Goal: Register for event/course

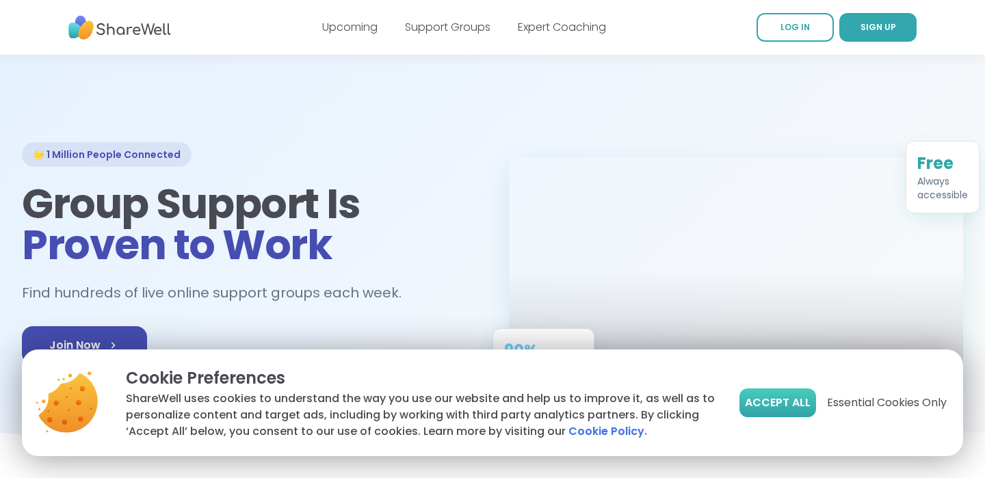
click at [755, 407] on span "Accept All" at bounding box center [778, 403] width 66 height 16
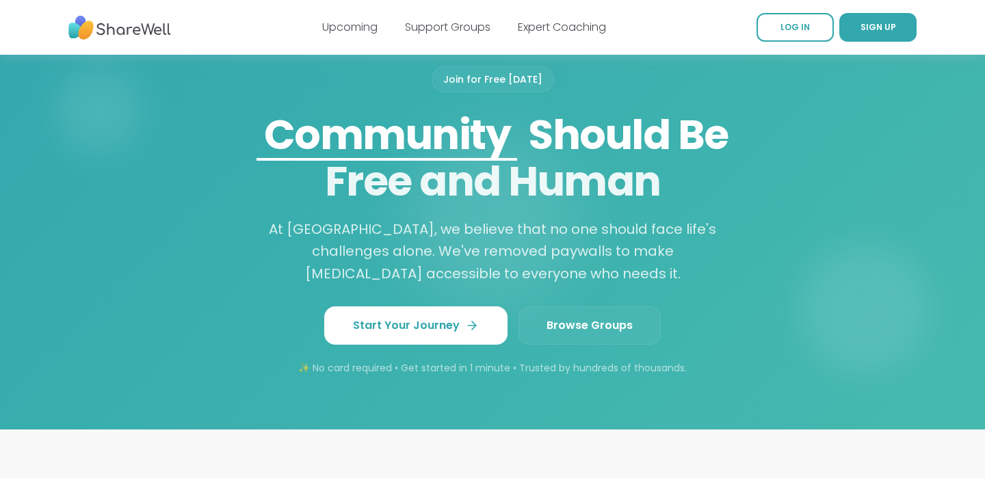
scroll to position [1087, 0]
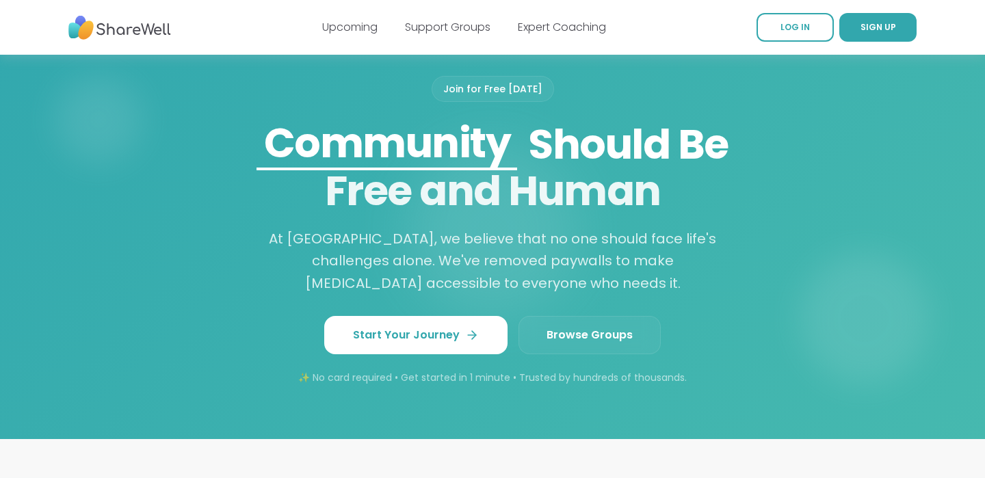
click at [583, 330] on link "Browse Groups" at bounding box center [589, 335] width 142 height 38
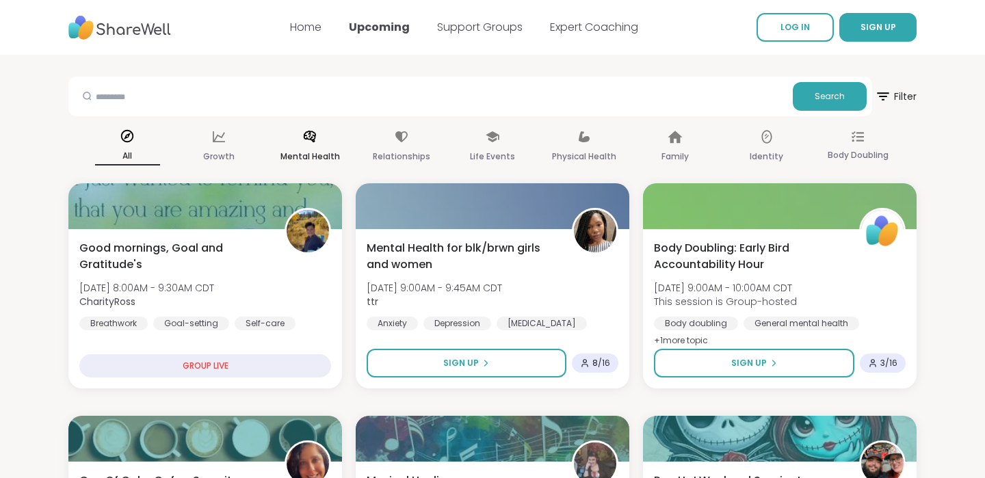
click at [302, 132] on icon at bounding box center [309, 136] width 15 height 15
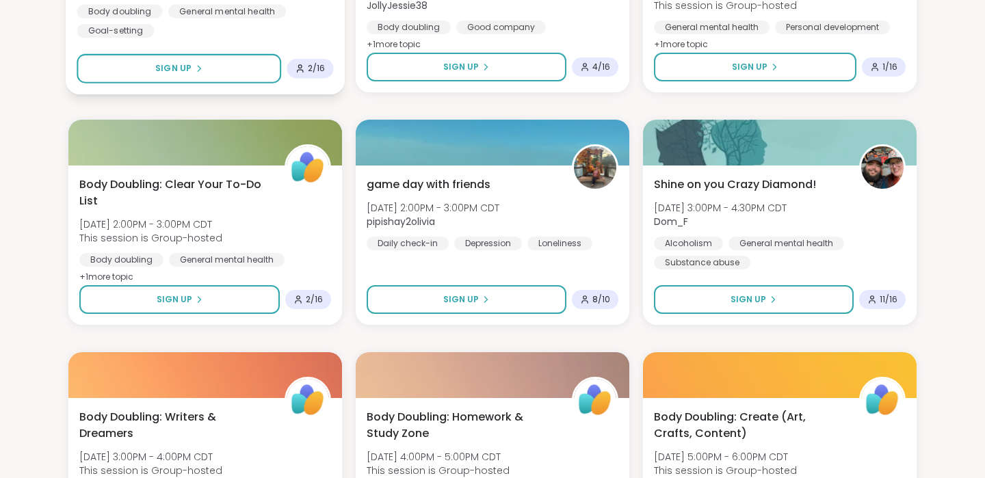
scroll to position [1019, 0]
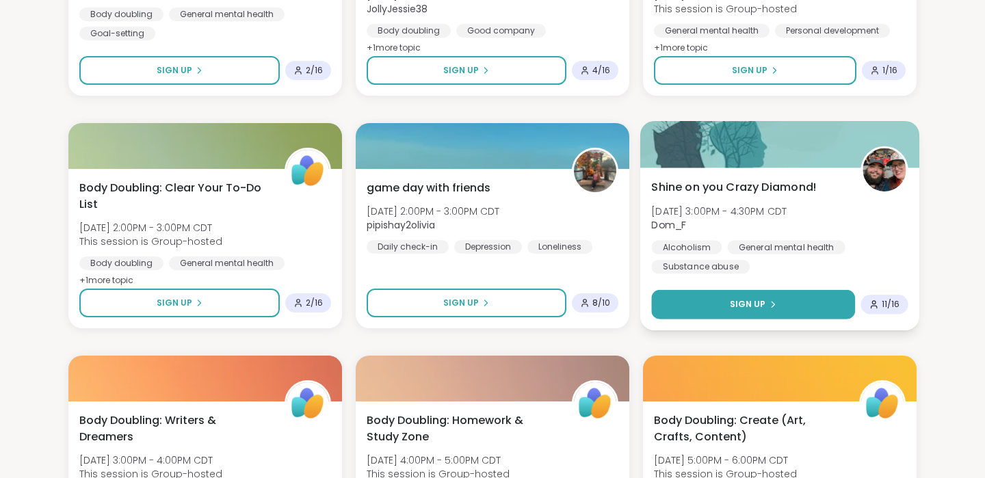
click at [685, 300] on button "Sign Up" at bounding box center [753, 304] width 204 height 29
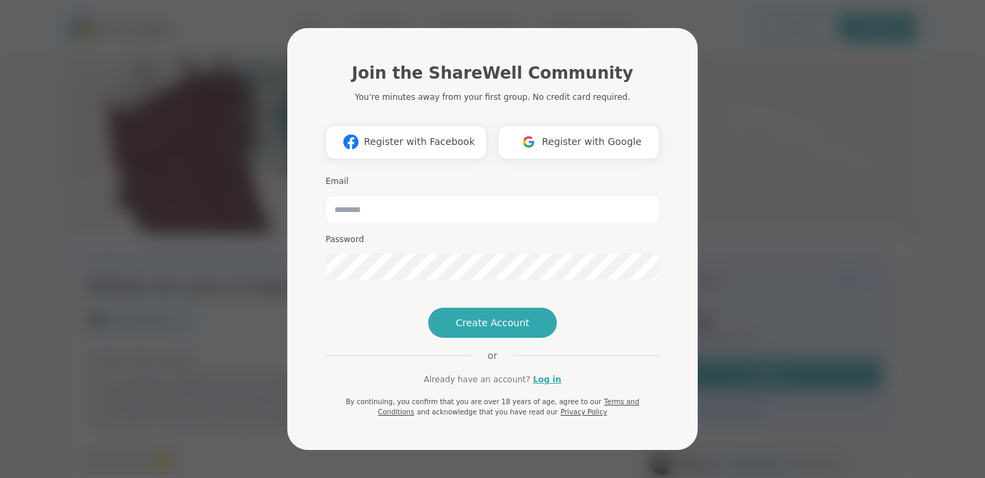
scroll to position [3, 0]
click at [188, 264] on div "Join the ShareWell Community You're minutes away from your first group. No cred…" at bounding box center [492, 239] width 969 height 478
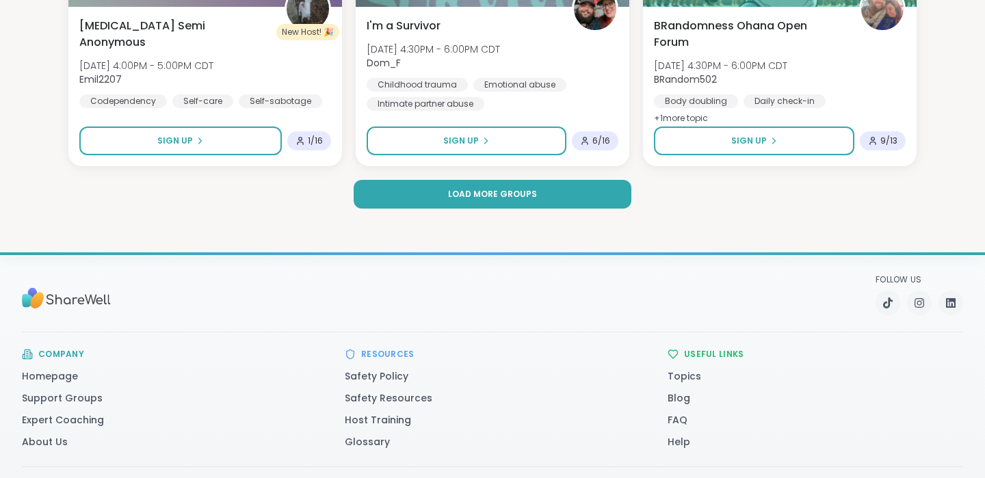
scroll to position [2781, 0]
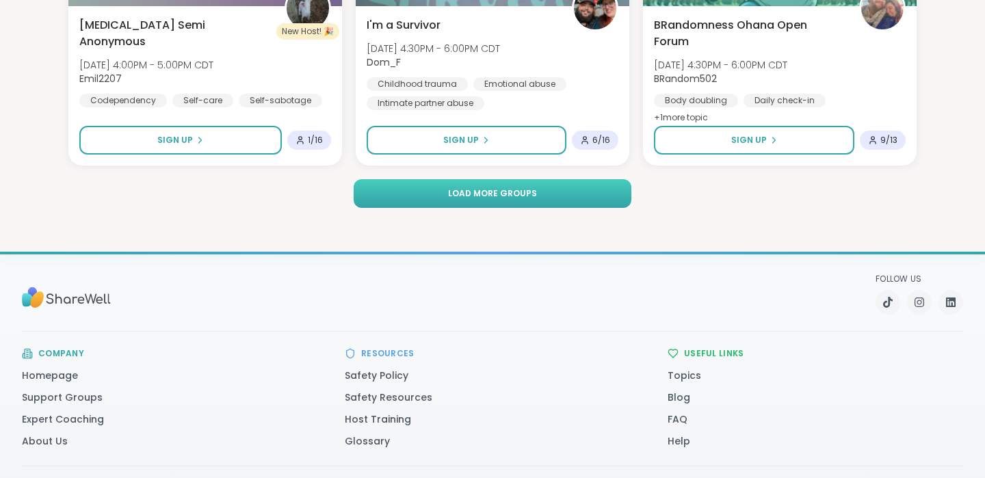
click at [464, 201] on button "Load more groups" at bounding box center [492, 193] width 277 height 29
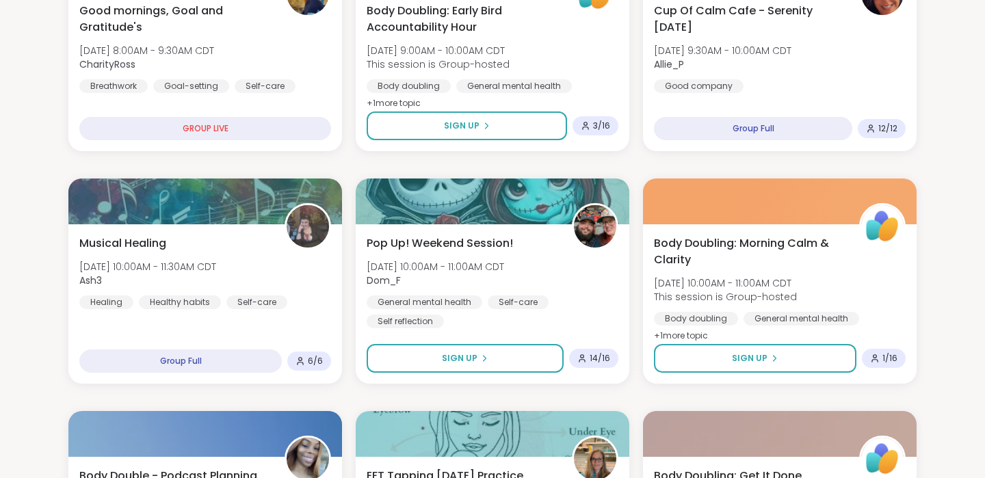
scroll to position [0, 0]
